Goal: Transaction & Acquisition: Purchase product/service

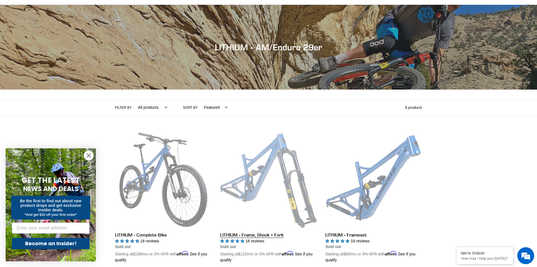
scroll to position [113, 0]
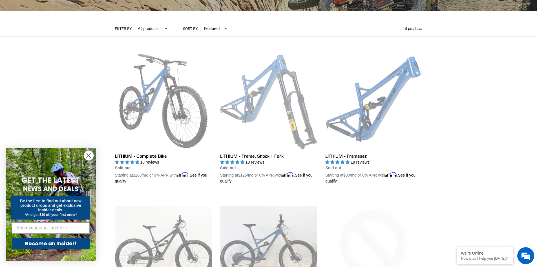
click at [304, 97] on link "LITHIUM - Frame, Shock + Fork" at bounding box center [268, 118] width 97 height 132
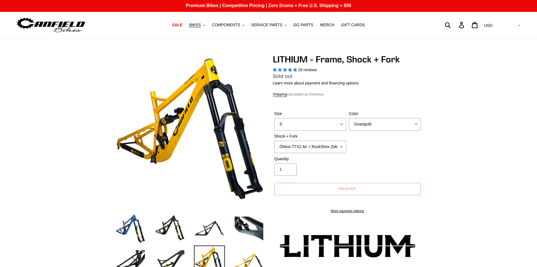
scroll to position [182, 0]
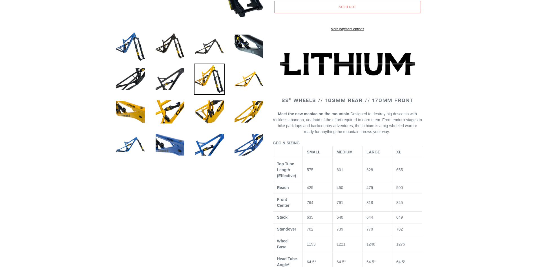
select select "highest-rating"
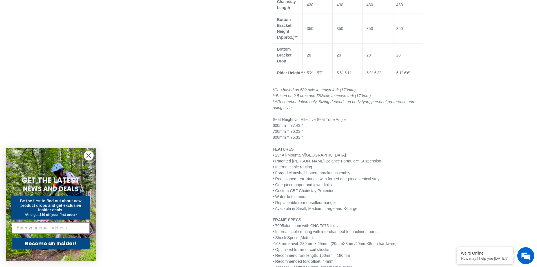
scroll to position [0, 0]
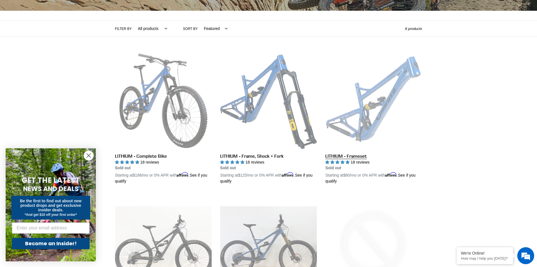
click at [348, 116] on link "LITHIUM - Frameset" at bounding box center [373, 118] width 97 height 132
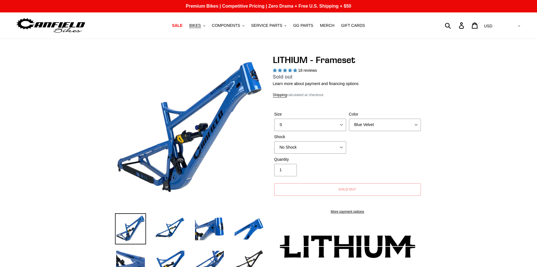
select select "highest-rating"
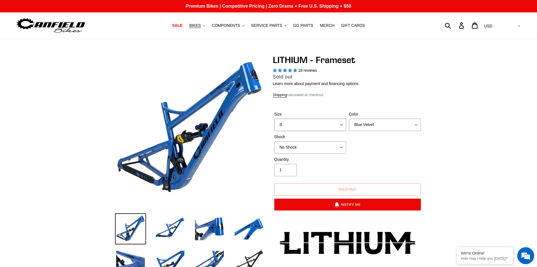
drag, startPoint x: 336, startPoint y: 123, endPoint x: 330, endPoint y: 129, distance: 9.0
click at [336, 123] on select "S M L XL" at bounding box center [310, 124] width 72 height 12
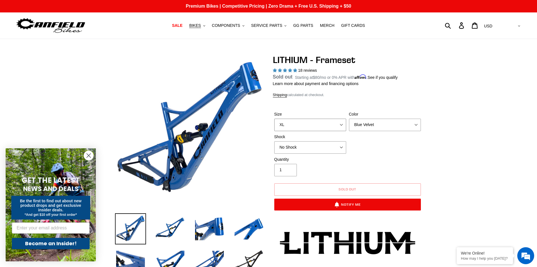
click at [274, 125] on select "S M L XL" at bounding box center [310, 124] width 72 height 12
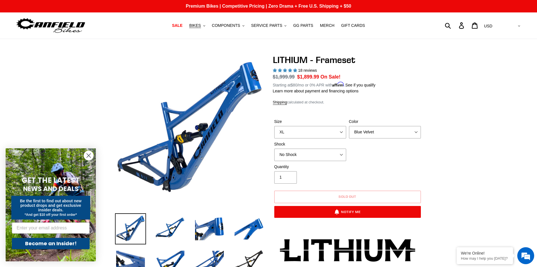
click at [316, 125] on div "Size S M L XL" at bounding box center [310, 128] width 75 height 20
click at [317, 131] on select "S M L XL" at bounding box center [310, 132] width 72 height 12
select select "L"
click at [274, 126] on select "S M L XL" at bounding box center [310, 132] width 72 height 12
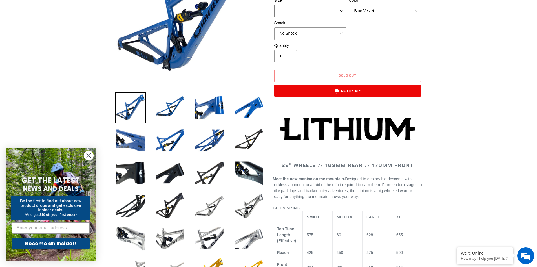
scroll to position [67, 0]
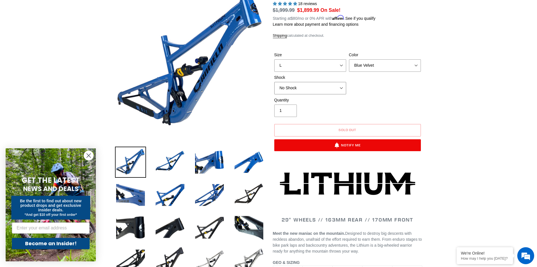
click at [341, 87] on select "No Shock Öhlins TTX2 Air Cane Creek DB Kitsuma Air Fox FLOAT X2 Factory Cane Cr…" at bounding box center [310, 88] width 72 height 12
select select "Cane Creek DB Kitsuma Coil"
click at [274, 82] on select "No Shock Öhlins TTX2 Air Cane Creek DB Kitsuma Air Fox FLOAT X2 Factory Cane Cr…" at bounding box center [310, 88] width 72 height 12
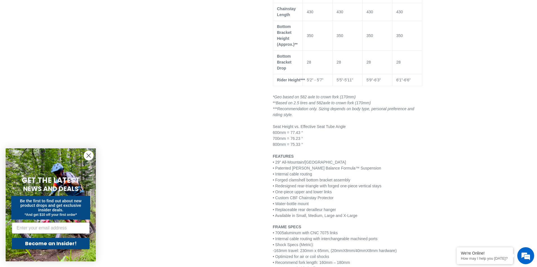
scroll to position [546, 0]
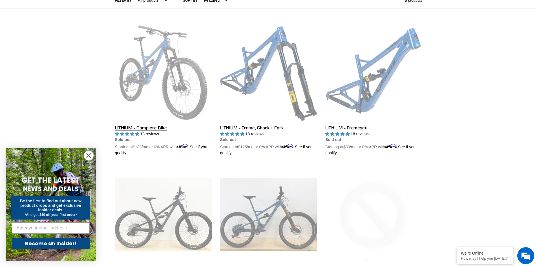
click at [154, 92] on link "LITHIUM - Complete Bike" at bounding box center [163, 90] width 97 height 132
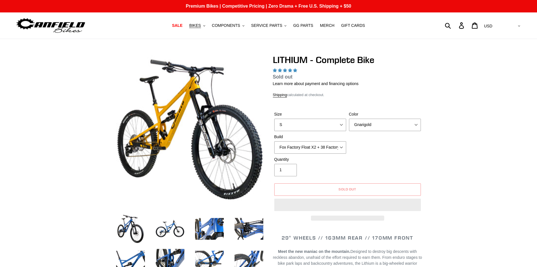
select select "highest-rating"
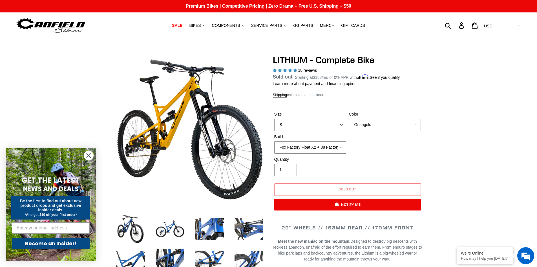
click at [329, 148] on select "Fox Factory Float X2 + 38 Factory Grip 2 170 + SRAM GX Fox Factory Float X2 + 3…" at bounding box center [310, 147] width 72 height 12
click at [385, 148] on div "Size S M L XL Color Gnarigold Blue Velvet Stealth Black Build Fox Factory Float…" at bounding box center [347, 133] width 149 height 45
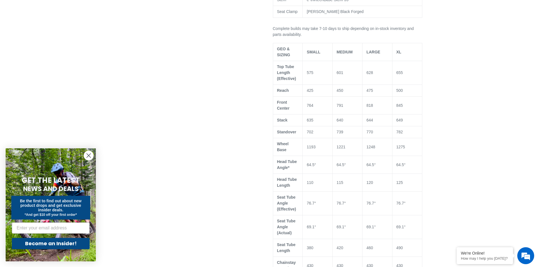
scroll to position [564, 0]
